Goal: Information Seeking & Learning: Learn about a topic

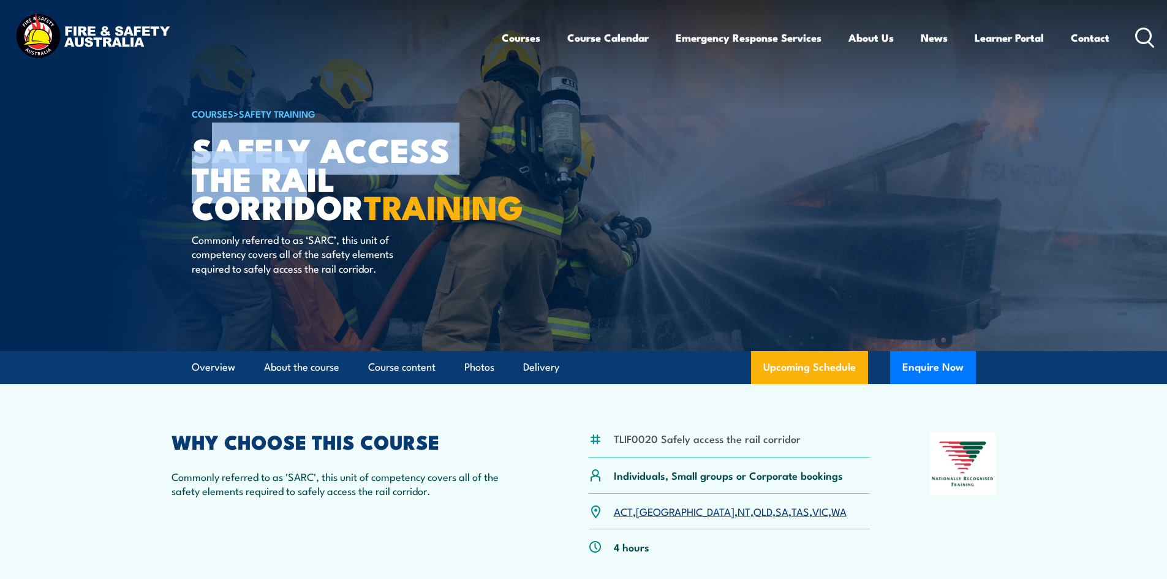
drag, startPoint x: 205, startPoint y: 146, endPoint x: 311, endPoint y: 177, distance: 110.5
click at [311, 177] on h1 "Safely Access the Rail Corridor TRAINING" at bounding box center [343, 178] width 303 height 86
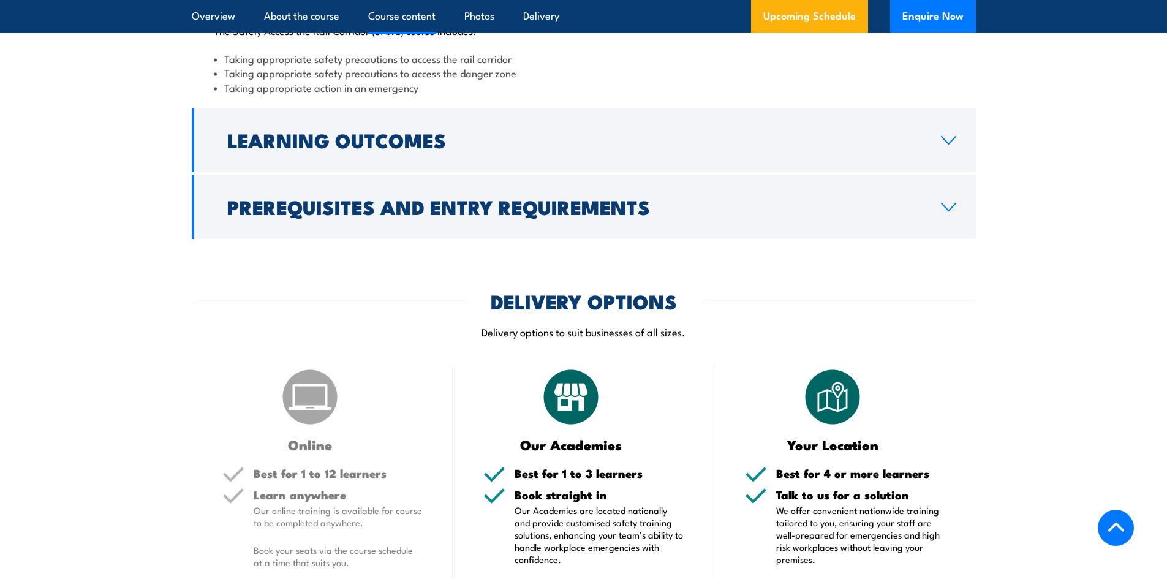
scroll to position [850, 0]
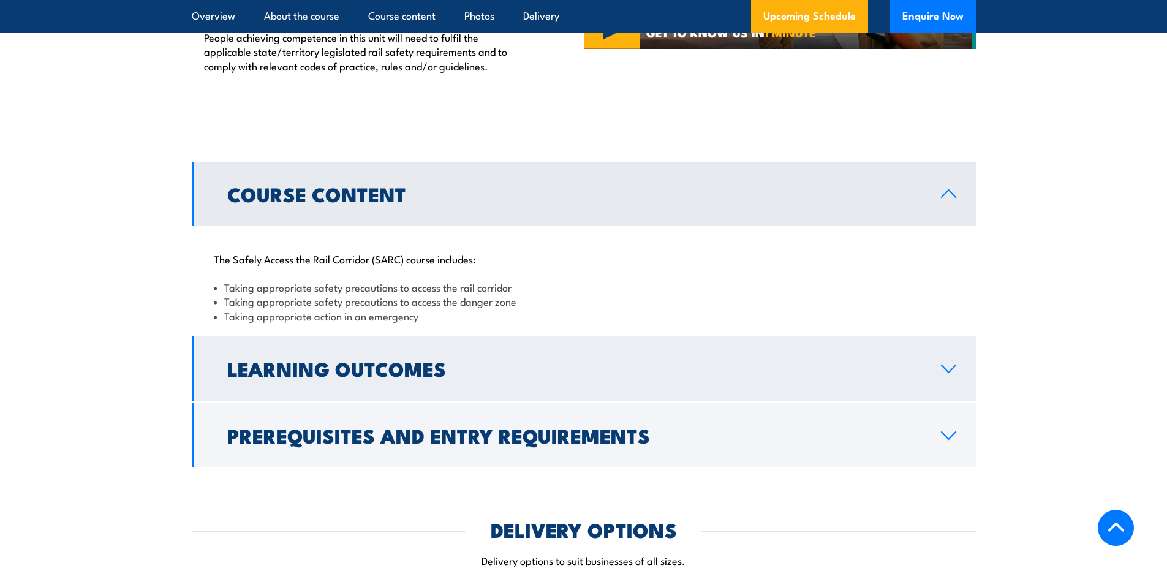
click at [303, 362] on h2 "Learning Outcomes" at bounding box center [574, 368] width 694 height 17
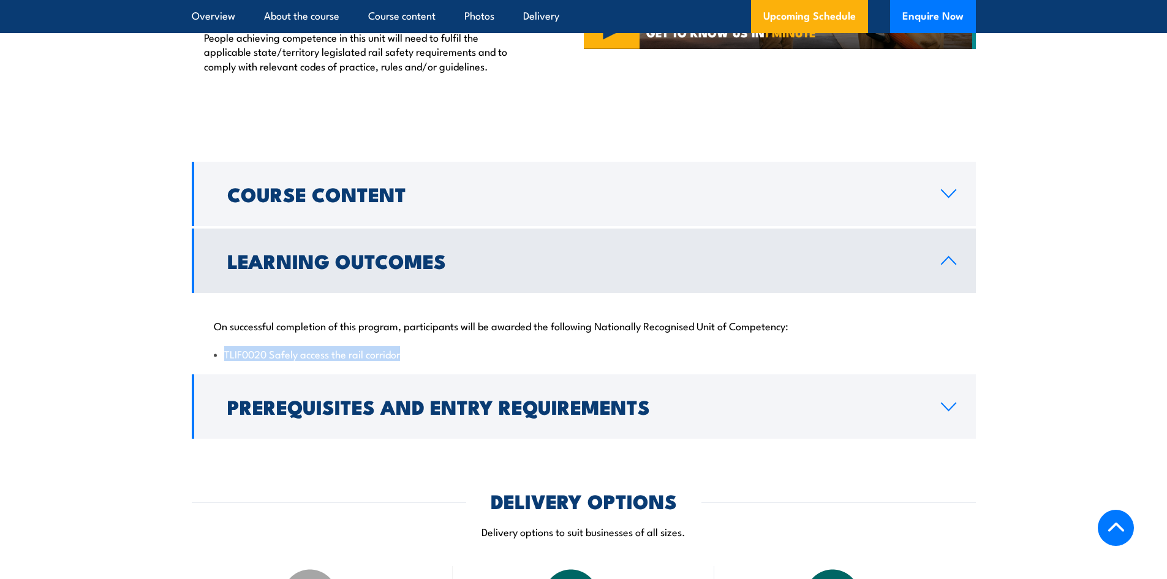
drag, startPoint x: 221, startPoint y: 351, endPoint x: 407, endPoint y: 364, distance: 186.0
click at [407, 364] on div "On successful completion of this program, participants will be awarded the foll…" at bounding box center [584, 332] width 784 height 79
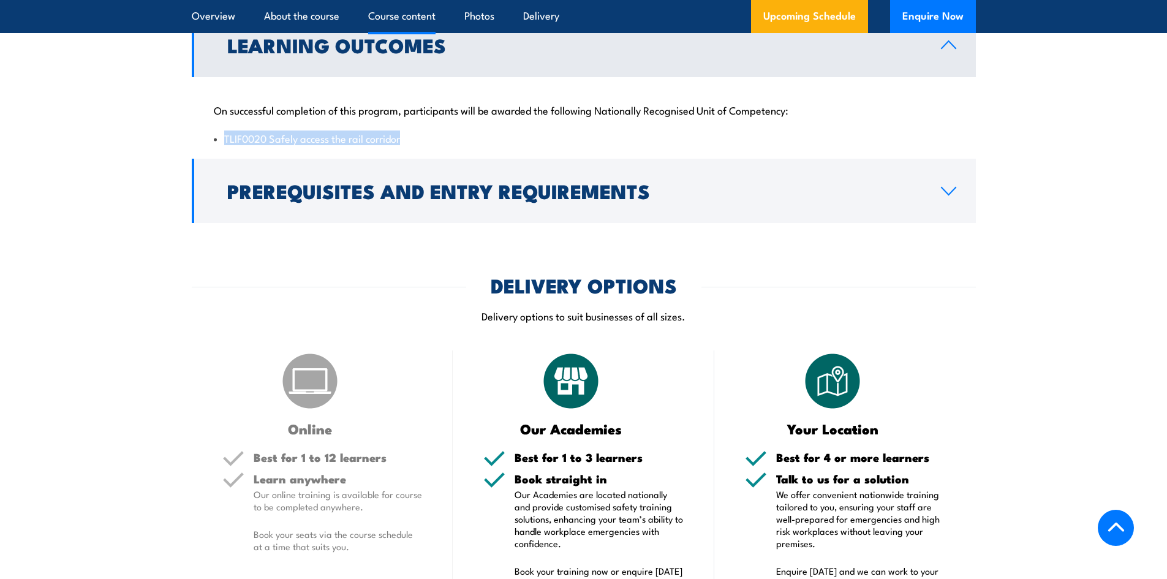
scroll to position [1086, 0]
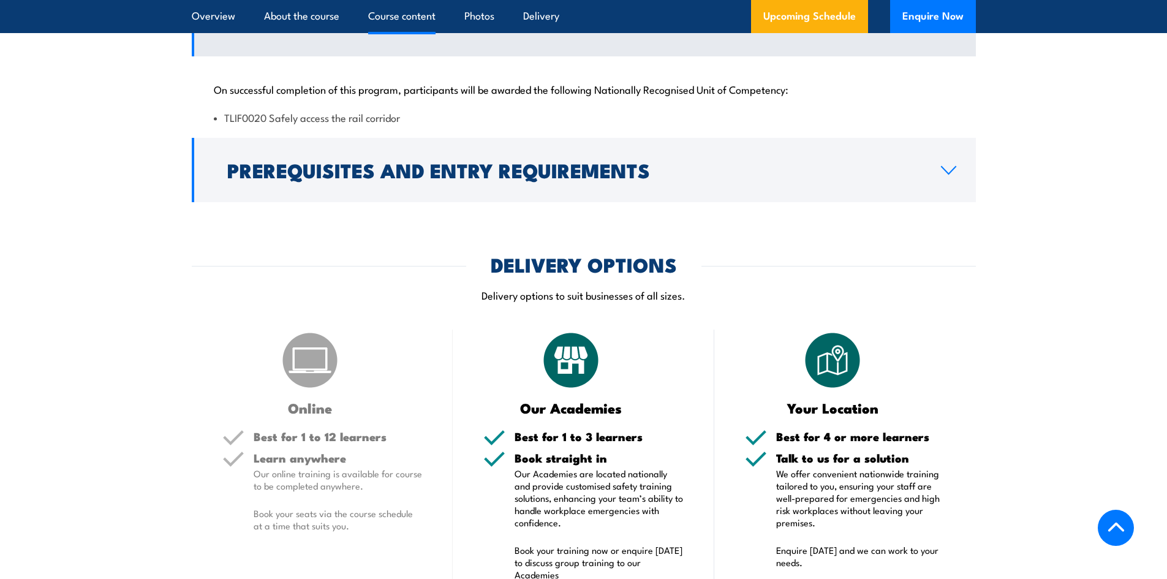
click at [366, 291] on p "Delivery options to suit businesses of all sizes." at bounding box center [584, 295] width 784 height 14
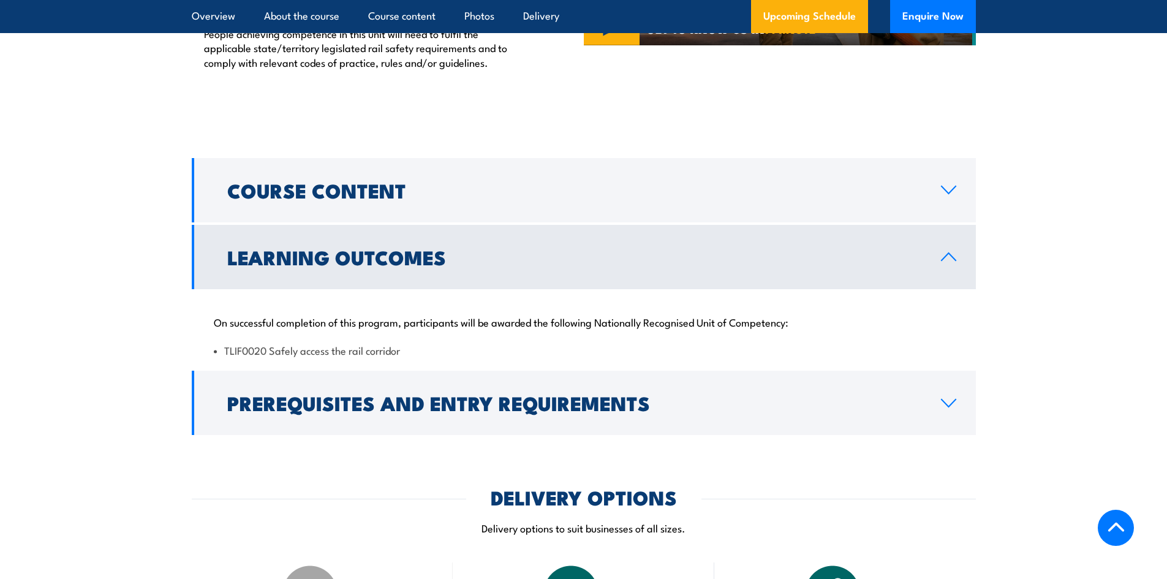
scroll to position [853, 0]
click at [434, 266] on h2 "Learning Outcomes" at bounding box center [574, 257] width 694 height 17
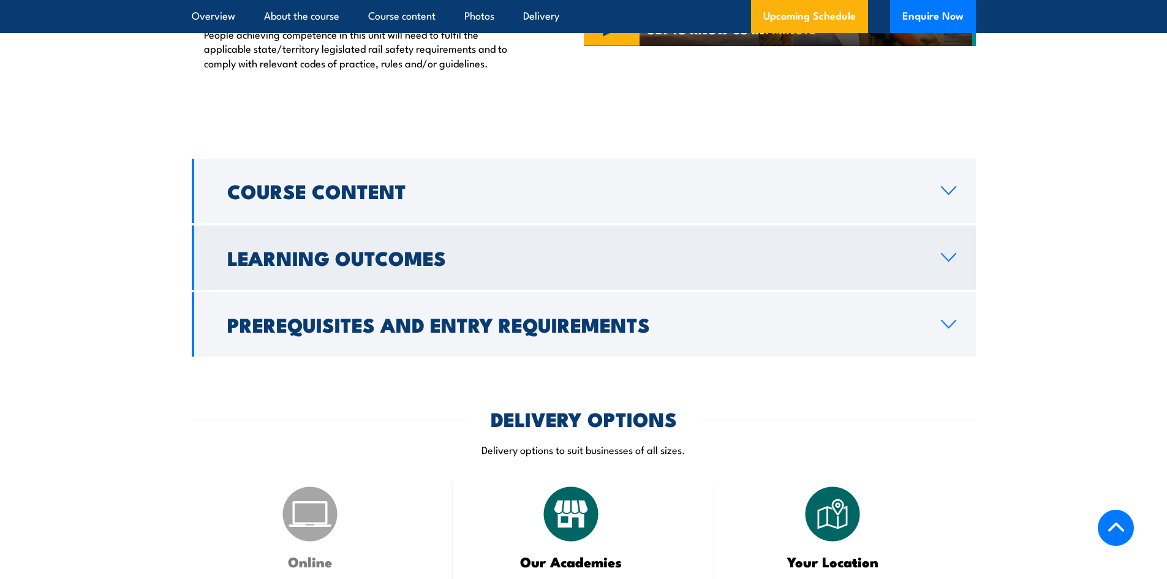
click at [434, 266] on h2 "Learning Outcomes" at bounding box center [574, 257] width 694 height 17
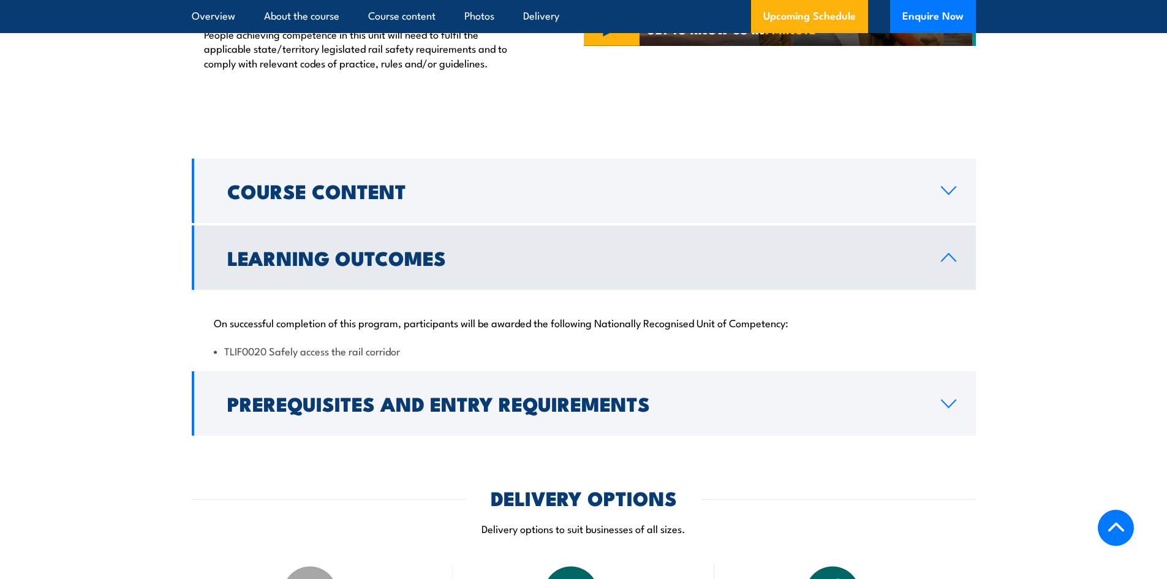
click at [236, 352] on li "TLIF0020 Safely access the rail corridor" at bounding box center [584, 351] width 740 height 14
